Goal: Information Seeking & Learning: Learn about a topic

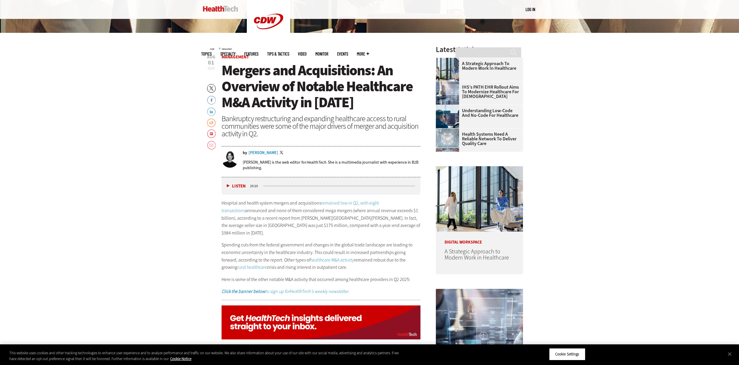
scroll to position [290, 0]
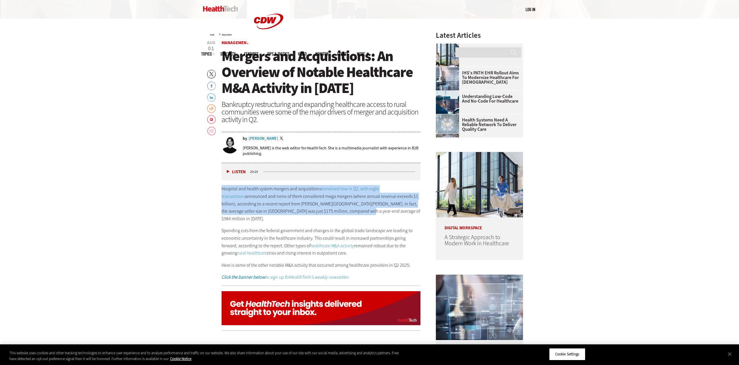
drag, startPoint x: 219, startPoint y: 188, endPoint x: 344, endPoint y: 210, distance: 127.2
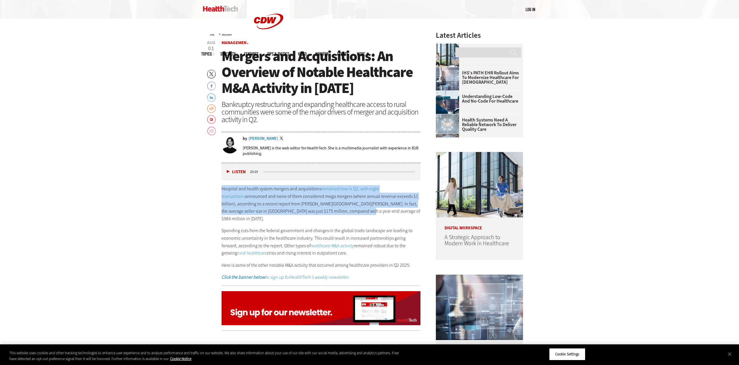
click at [344, 210] on p "Hospital and health system mergers and acquisitions remained low in Q2, with ei…" at bounding box center [321, 203] width 199 height 37
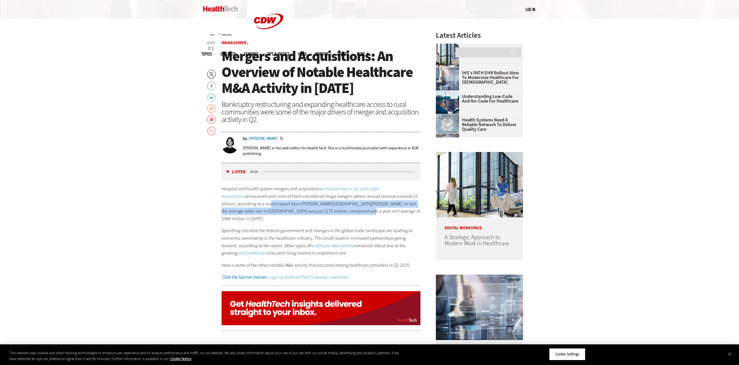
drag, startPoint x: 253, startPoint y: 202, endPoint x: 338, endPoint y: 211, distance: 85.8
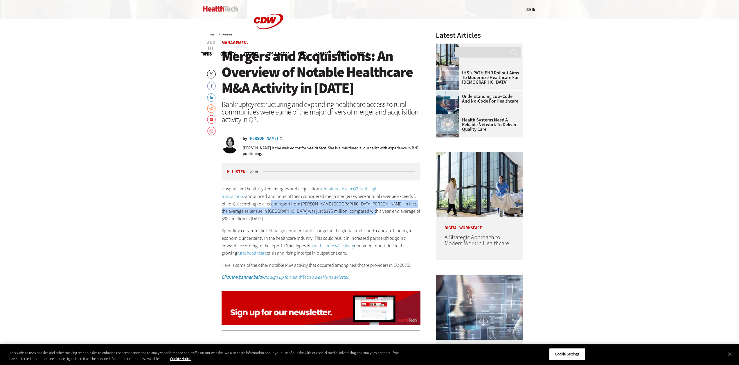
click at [338, 211] on p "Hospital and health system mergers and acquisitions remained low in Q2, with ei…" at bounding box center [321, 203] width 199 height 37
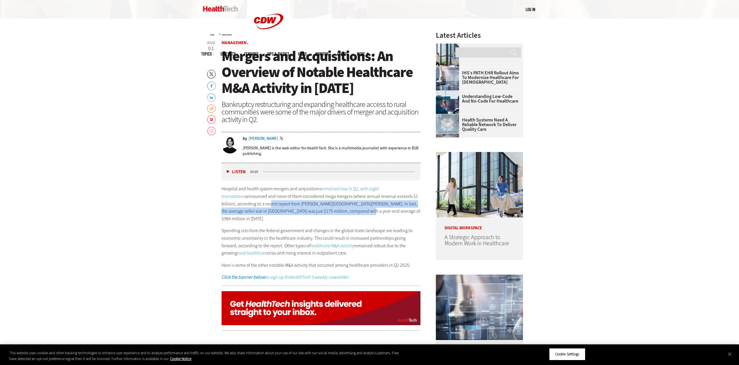
click at [338, 211] on p "Hospital and health system mergers and acquisitions remained low in Q2, with ei…" at bounding box center [321, 203] width 199 height 37
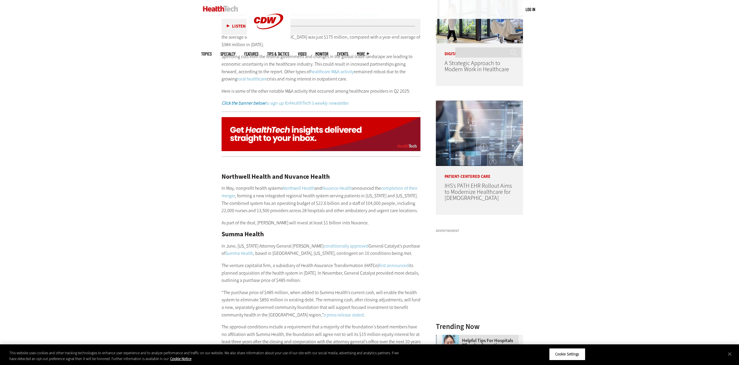
scroll to position [465, 0]
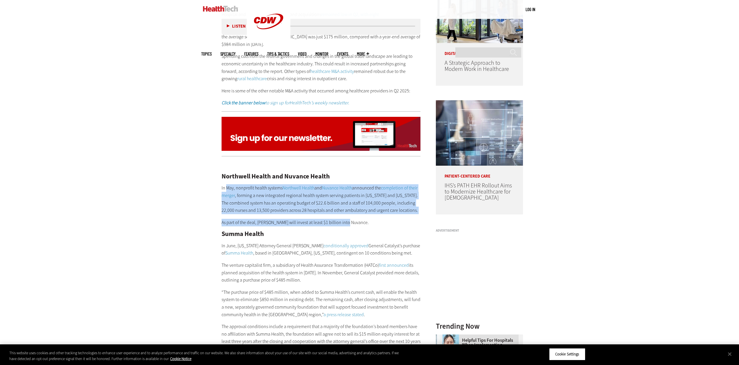
drag, startPoint x: 227, startPoint y: 180, endPoint x: 344, endPoint y: 208, distance: 120.6
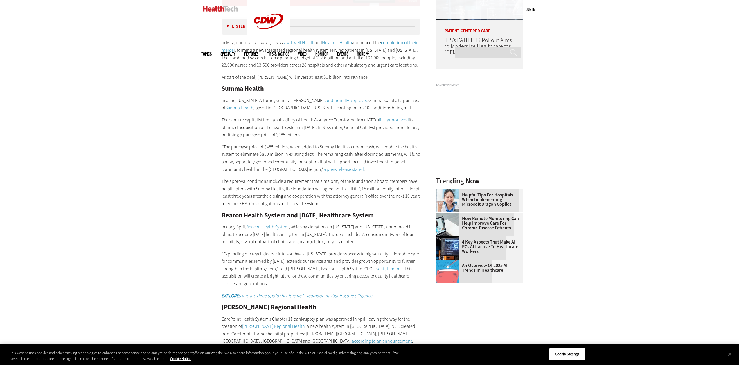
scroll to position [639, 0]
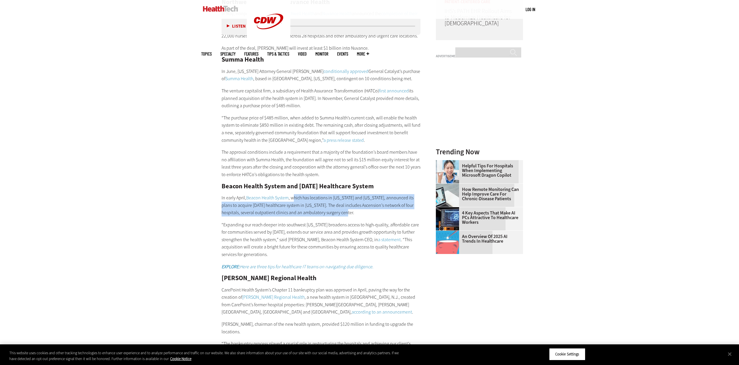
drag, startPoint x: 293, startPoint y: 189, endPoint x: 345, endPoint y: 202, distance: 53.6
click at [345, 202] on p "In early April, Beacon Health System , which has locations in [US_STATE] and [U…" at bounding box center [321, 205] width 199 height 22
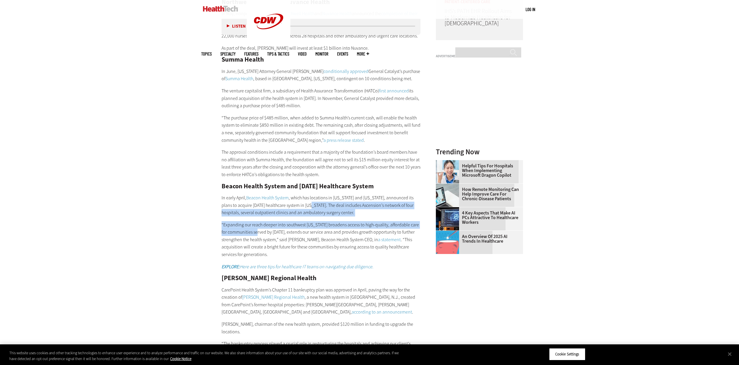
drag, startPoint x: 306, startPoint y: 197, endPoint x: 254, endPoint y: 223, distance: 58.1
click at [254, 223] on div "Northwell Health and Nuvance Health In May, nonprofit health systems Northwell …" at bounding box center [321, 362] width 199 height 750
click at [254, 223] on p "“Expanding our reach deeper into southwest [US_STATE] broadens access to high-q…" at bounding box center [321, 239] width 199 height 37
drag, startPoint x: 228, startPoint y: 197, endPoint x: 334, endPoint y: 210, distance: 106.3
click at [334, 210] on div "Northwell Health and Nuvance Health In May, nonprofit health systems Northwell …" at bounding box center [321, 362] width 199 height 750
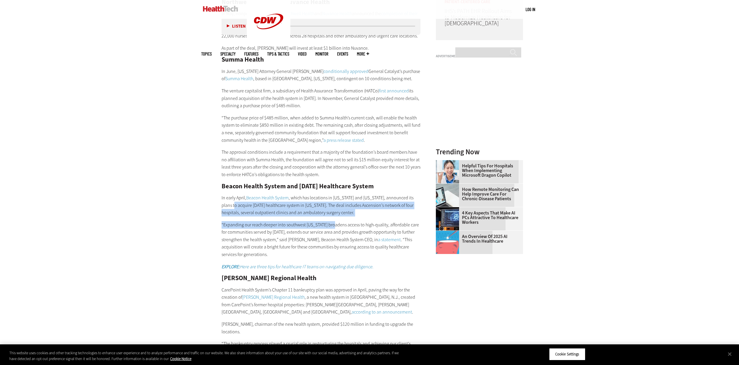
click at [334, 210] on div "Northwell Health and Nuvance Health In May, nonprofit health systems Northwell …" at bounding box center [321, 362] width 199 height 750
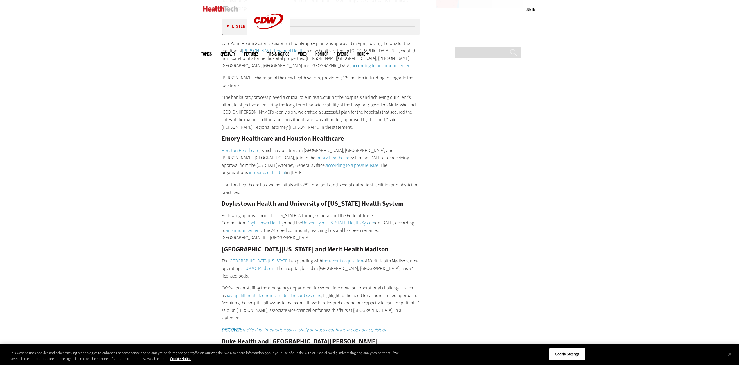
scroll to position [871, 0]
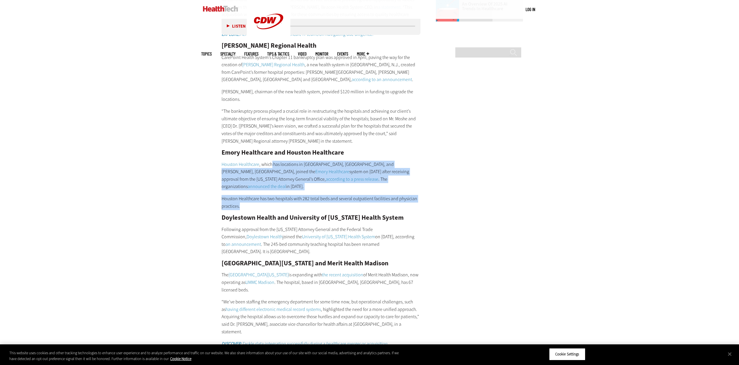
drag, startPoint x: 271, startPoint y: 150, endPoint x: 261, endPoint y: 186, distance: 37.6
click at [261, 186] on div "Northwell Health and Nuvance Health In May, nonprofit health systems Northwell …" at bounding box center [321, 129] width 199 height 750
click at [261, 195] on p "Houston Healthcare has two hospitals with 282 total beds and several outpatient…" at bounding box center [321, 202] width 199 height 15
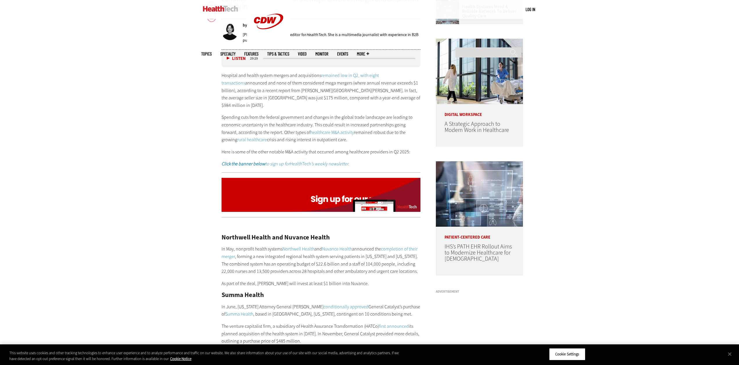
scroll to position [436, 0]
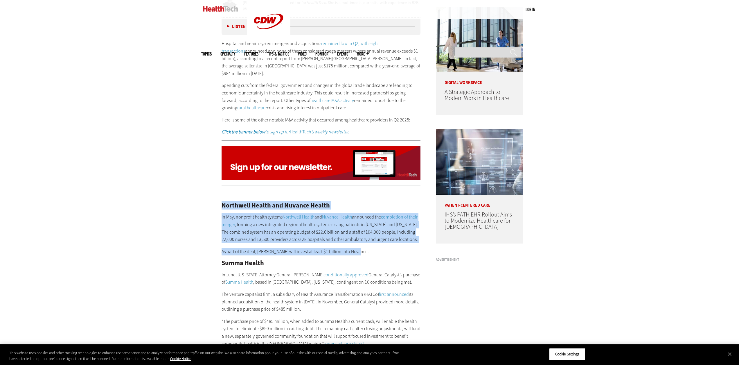
drag, startPoint x: 221, startPoint y: 199, endPoint x: 365, endPoint y: 244, distance: 150.5
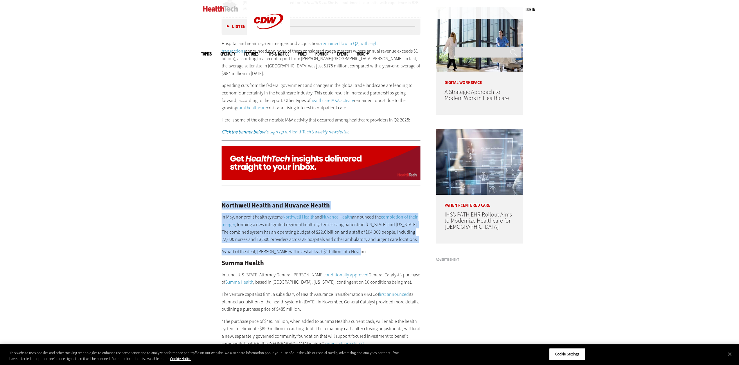
click at [365, 248] on p "As part of the deal, [PERSON_NAME] will invest at least $1 billion into Nuvance." at bounding box center [321, 252] width 199 height 8
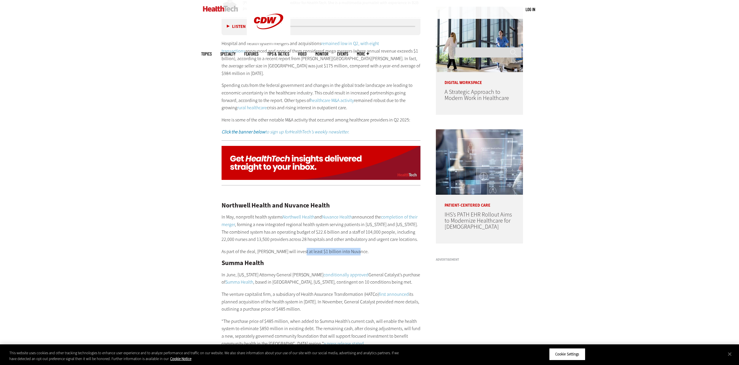
drag, startPoint x: 365, startPoint y: 244, endPoint x: 296, endPoint y: 241, distance: 68.9
click at [299, 248] on p "As part of the deal, [PERSON_NAME] will invest at least $1 billion into Nuvance." at bounding box center [321, 252] width 199 height 8
click at [360, 248] on p "As part of the deal, [PERSON_NAME] will invest at least $1 billion into Nuvance." at bounding box center [321, 252] width 199 height 8
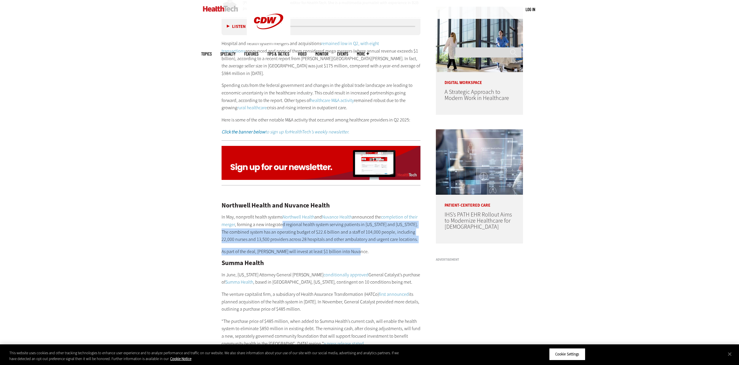
drag, startPoint x: 281, startPoint y: 218, endPoint x: 359, endPoint y: 243, distance: 81.6
click at [359, 248] on p "As part of the deal, [PERSON_NAME] will invest at least $1 billion into Nuvance." at bounding box center [321, 252] width 199 height 8
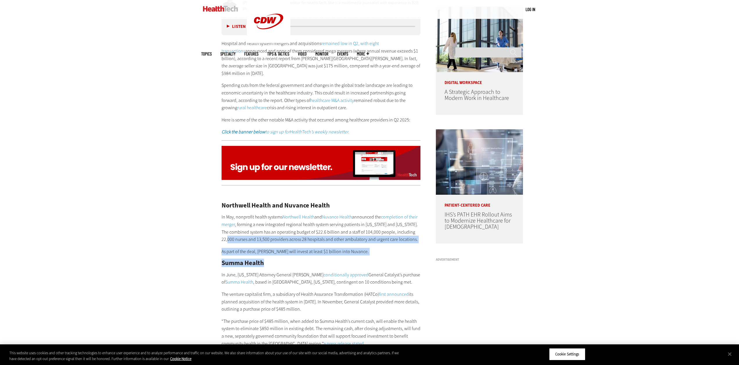
drag, startPoint x: 229, startPoint y: 231, endPoint x: 354, endPoint y: 250, distance: 126.8
